Goal: Task Accomplishment & Management: Manage account settings

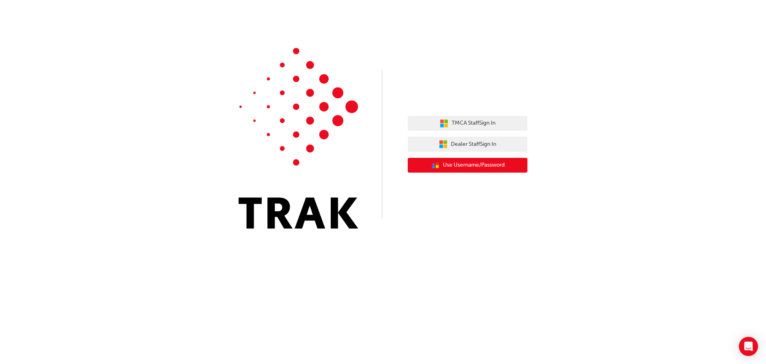
click at [470, 159] on button "User Authentication Icon - Blue Person, Gold Lock Use Username/Password" at bounding box center [468, 165] width 120 height 15
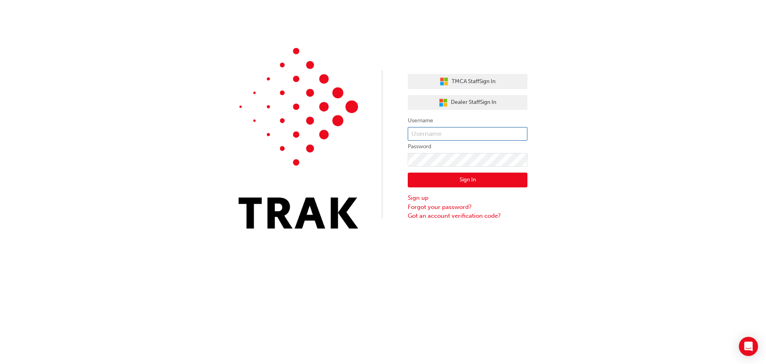
type input "caleb.camilleri@mctoyota.com.au"
click at [453, 135] on input "caleb.camilleri@mctoyota.com.au" at bounding box center [468, 134] width 120 height 14
click at [688, 89] on div "TMCA Staff Sign In Dealer Staff Sign In Username caleb.camilleri@mctoyota.com.a…" at bounding box center [383, 120] width 766 height 240
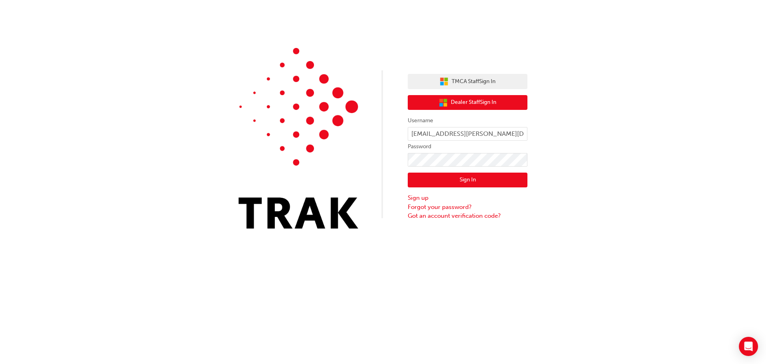
click at [461, 100] on span "Dealer Staff Sign In" at bounding box center [473, 102] width 45 height 9
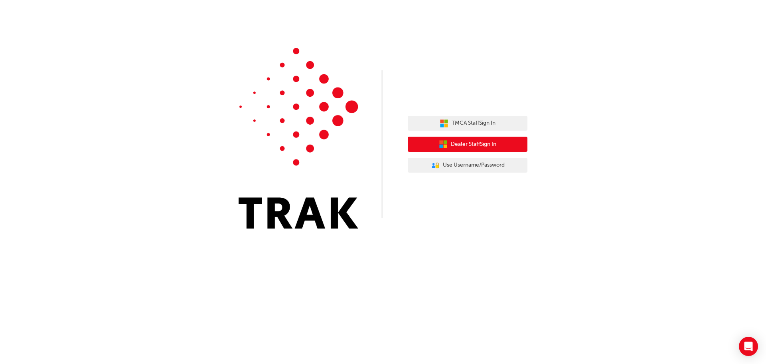
click at [487, 146] on span "Dealer Staff Sign In" at bounding box center [473, 144] width 45 height 9
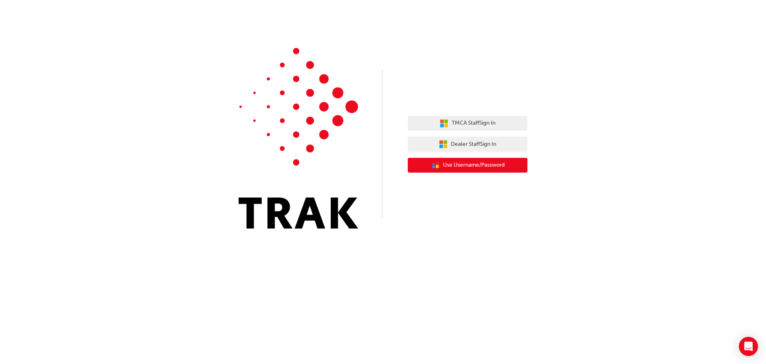
click at [462, 162] on span "Use Username/Password" at bounding box center [474, 164] width 62 height 9
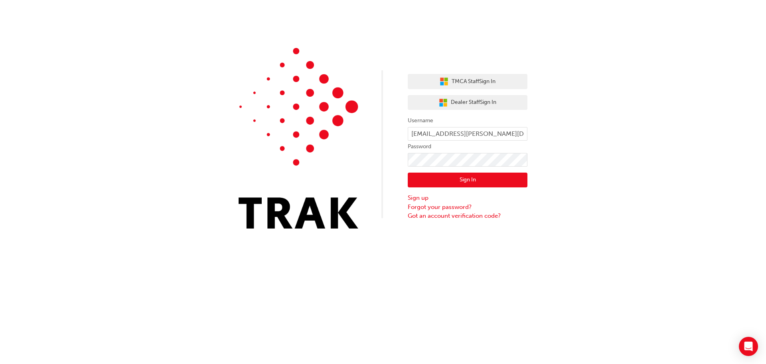
click at [456, 141] on form "Username caleb.camilleri@mctoyota.com.au Password Sign In Sign up Forgot your p…" at bounding box center [468, 168] width 120 height 104
click at [452, 131] on input "caleb.camilleri@mctoyota.com.au" at bounding box center [468, 134] width 120 height 14
paste input "Philippe.Masset"
type input "Philippe.Masset"
click button "Sign In" at bounding box center [468, 179] width 120 height 15
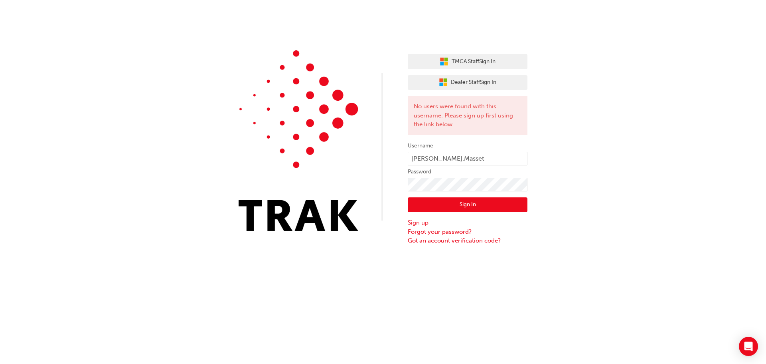
click at [460, 200] on button "Sign In" at bounding box center [468, 204] width 120 height 15
click at [461, 154] on input "Philippe.Masset" at bounding box center [468, 159] width 120 height 14
type input "660714"
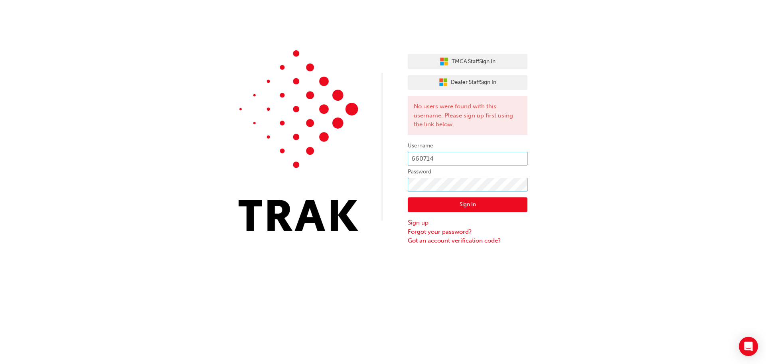
click button "Sign In" at bounding box center [468, 204] width 120 height 15
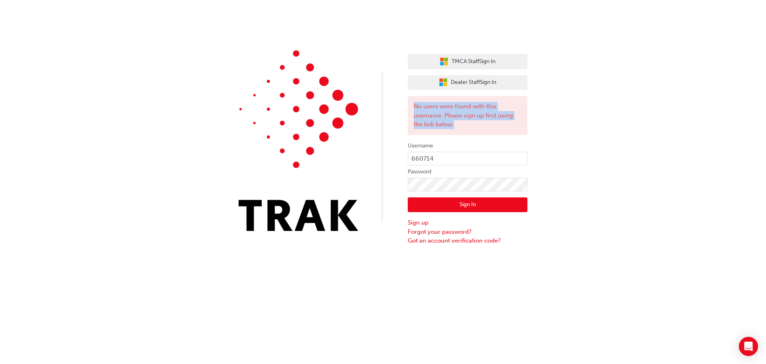
drag, startPoint x: 409, startPoint y: 104, endPoint x: 493, endPoint y: 122, distance: 85.5
click at [493, 122] on div "No users were found with this username. Please sign up first using the link bel…" at bounding box center [468, 115] width 120 height 39
copy div "No users were found with this username. Please sign up first using the link bel…"
click at [451, 76] on button "Dealer Staff Sign In" at bounding box center [468, 82] width 120 height 15
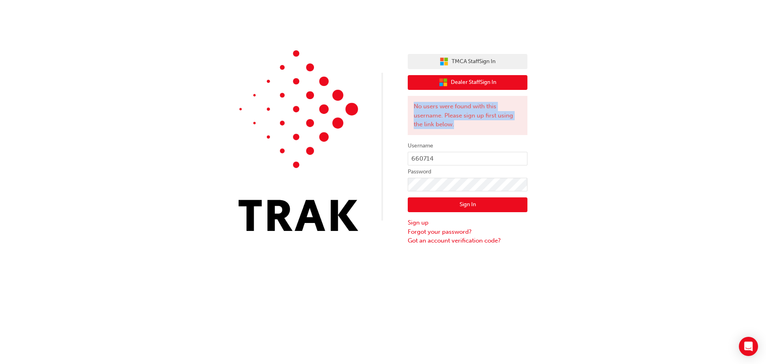
click at [451, 76] on button "Dealer Staff Sign In" at bounding box center [468, 82] width 120 height 15
